Goal: Find specific page/section: Find specific page/section

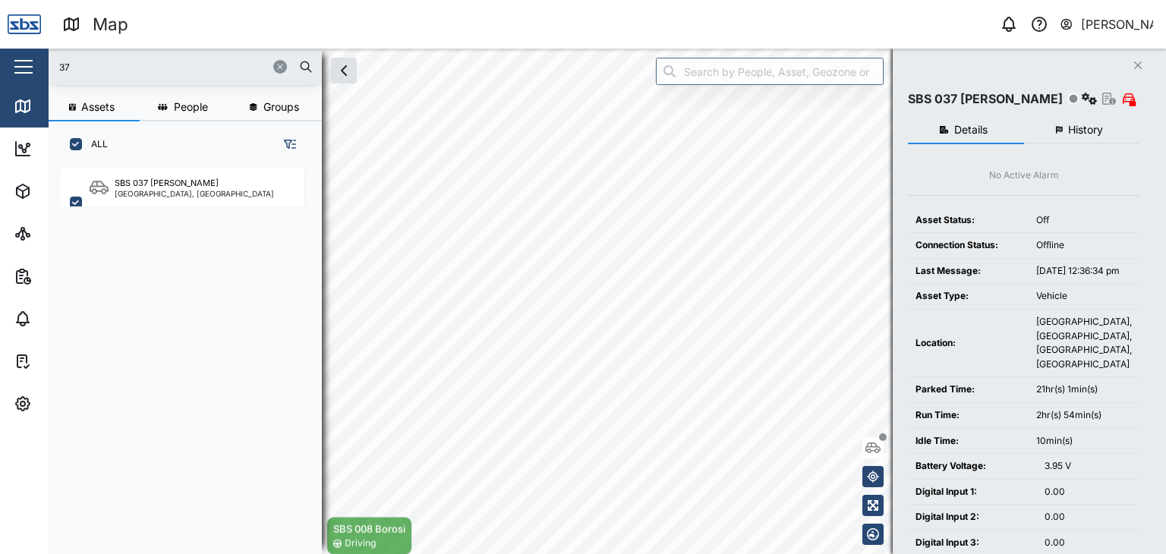
scroll to position [367, 237]
click at [80, 68] on input "37" at bounding box center [185, 66] width 255 height 23
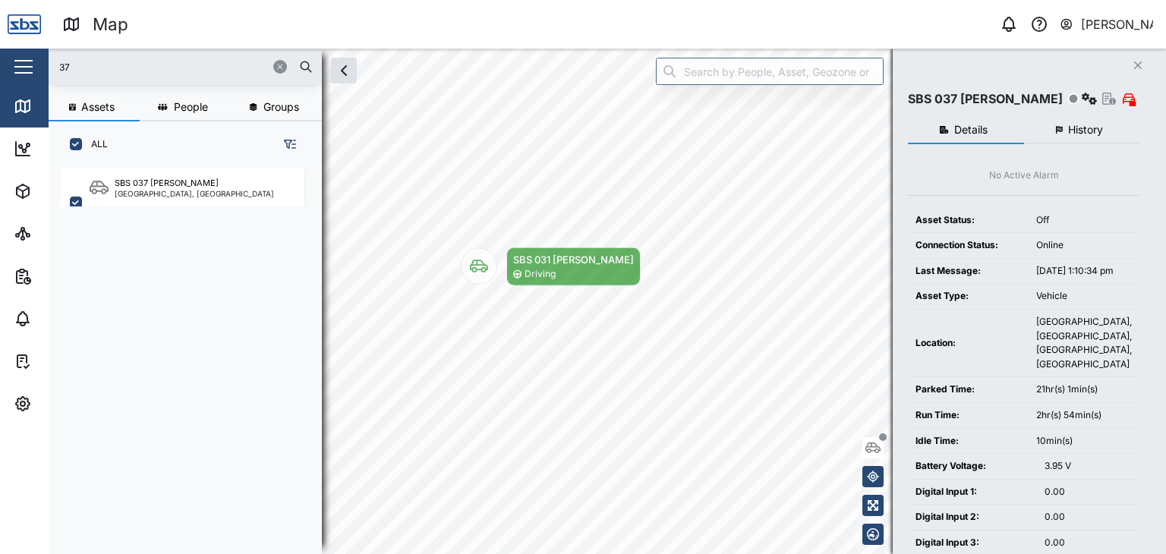
drag, startPoint x: 87, startPoint y: 65, endPoint x: 11, endPoint y: 46, distance: 77.5
click at [11, 46] on div "Map 0 [PERSON_NAME] Close Map Dashboard Assets ATS Camera Generator Personnel T…" at bounding box center [583, 277] width 1166 height 554
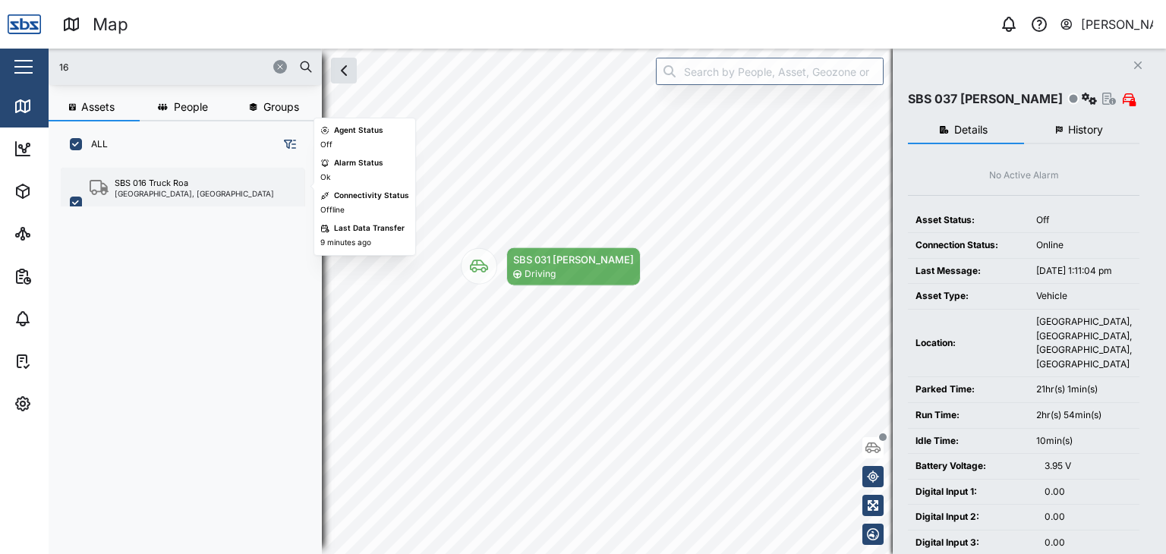
click at [146, 193] on div "[GEOGRAPHIC_DATA], [GEOGRAPHIC_DATA]" at bounding box center [194, 194] width 159 height 8
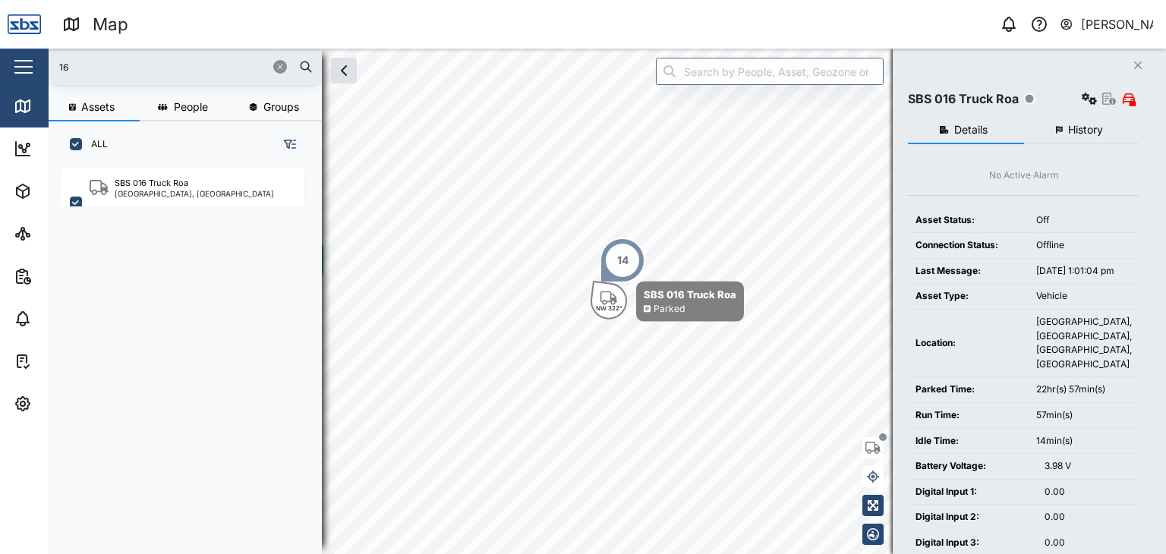
drag, startPoint x: 88, startPoint y: 65, endPoint x: 42, endPoint y: 52, distance: 48.1
click at [42, 52] on div "Map 0 [PERSON_NAME] Close Map Dashboard Assets ATS Camera Generator Personnel T…" at bounding box center [583, 277] width 1166 height 554
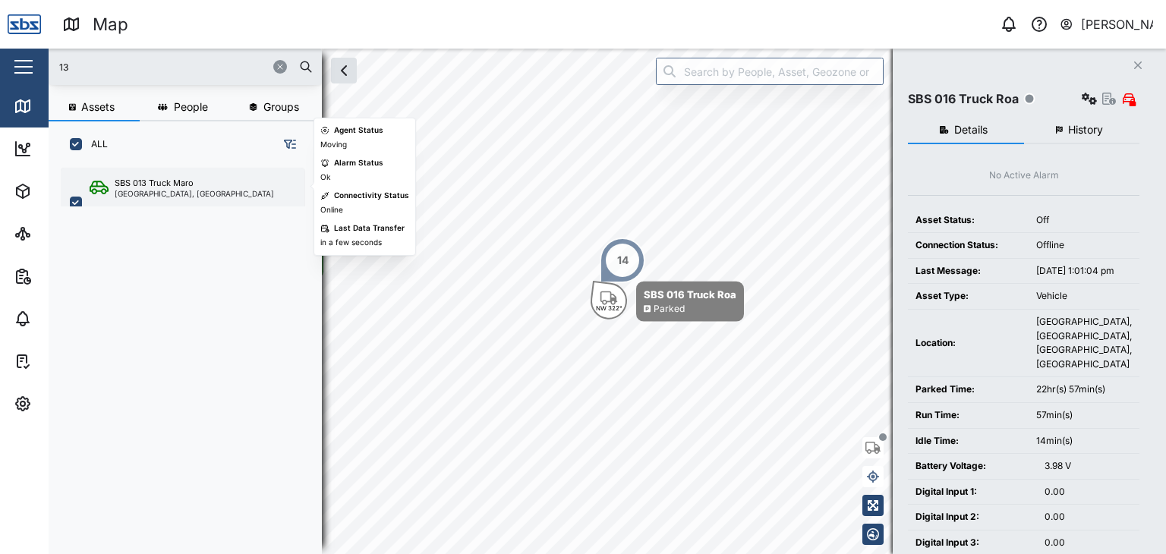
click at [149, 190] on div "[GEOGRAPHIC_DATA], [GEOGRAPHIC_DATA]" at bounding box center [194, 194] width 159 height 8
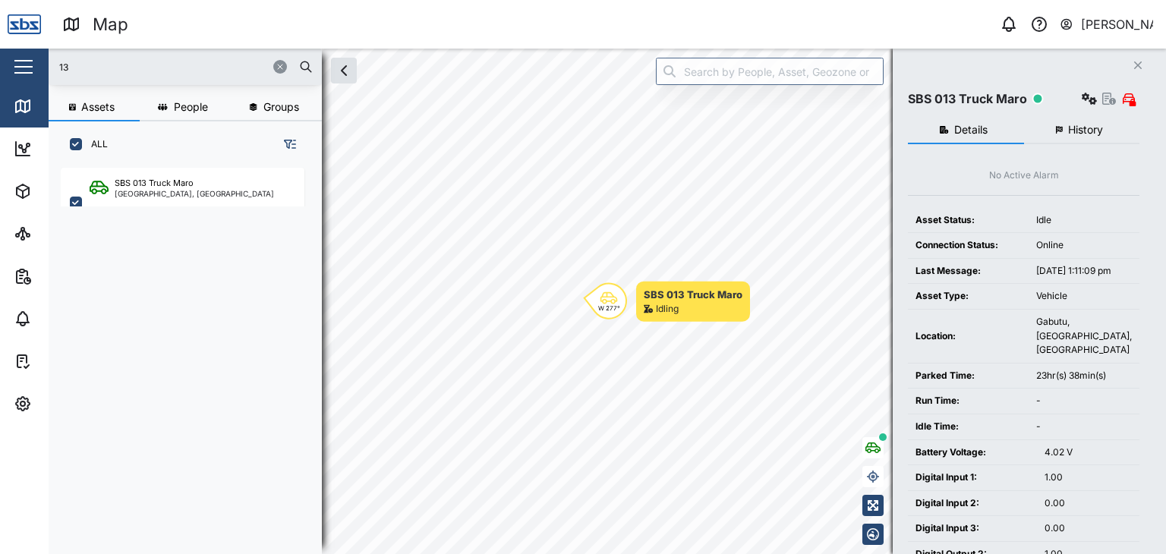
drag, startPoint x: 36, startPoint y: 49, endPoint x: 8, endPoint y: 45, distance: 28.3
click at [8, 45] on div "Map 0 [PERSON_NAME] Close Map Dashboard Assets ATS Camera Generator Personnel T…" at bounding box center [583, 277] width 1166 height 554
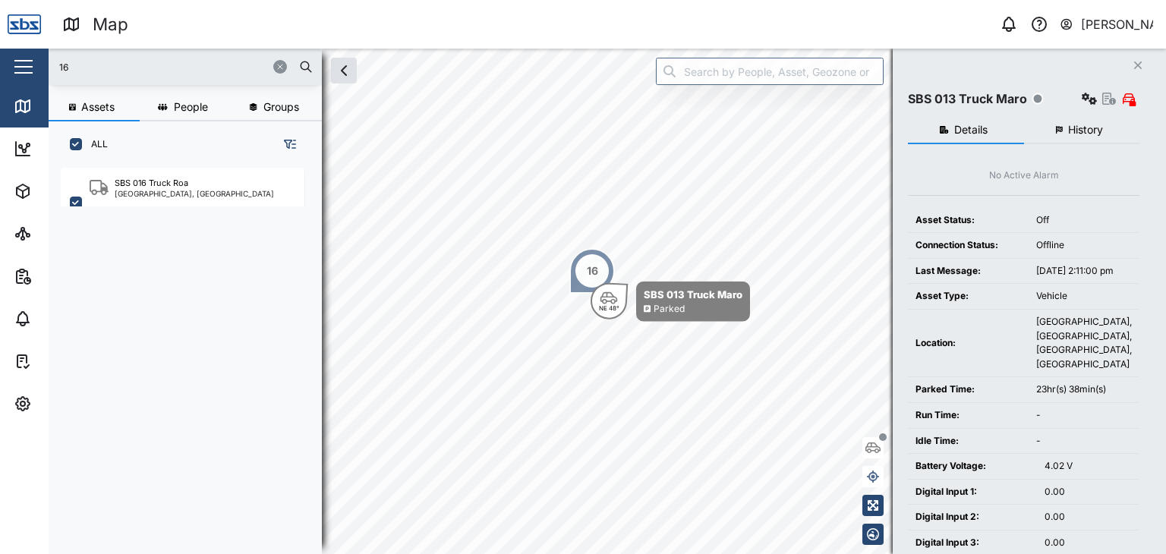
drag, startPoint x: 94, startPoint y: 71, endPoint x: 17, endPoint y: 64, distance: 77.0
click at [17, 64] on div "Map 0 [PERSON_NAME] Close Map Dashboard Assets ATS Camera Generator Personnel T…" at bounding box center [583, 277] width 1166 height 554
type input "29"
